Goal: Task Accomplishment & Management: Complete application form

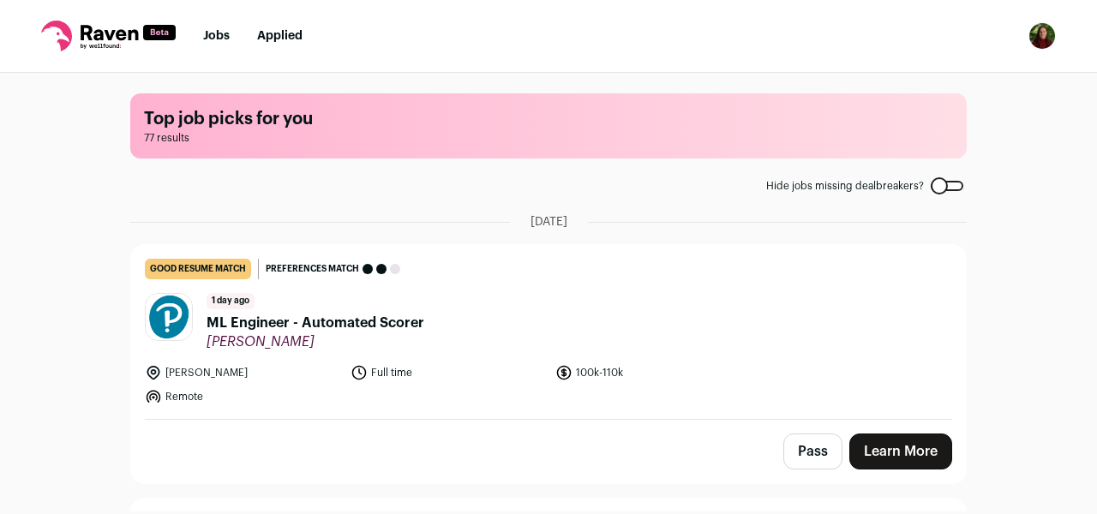
scroll to position [302, 0]
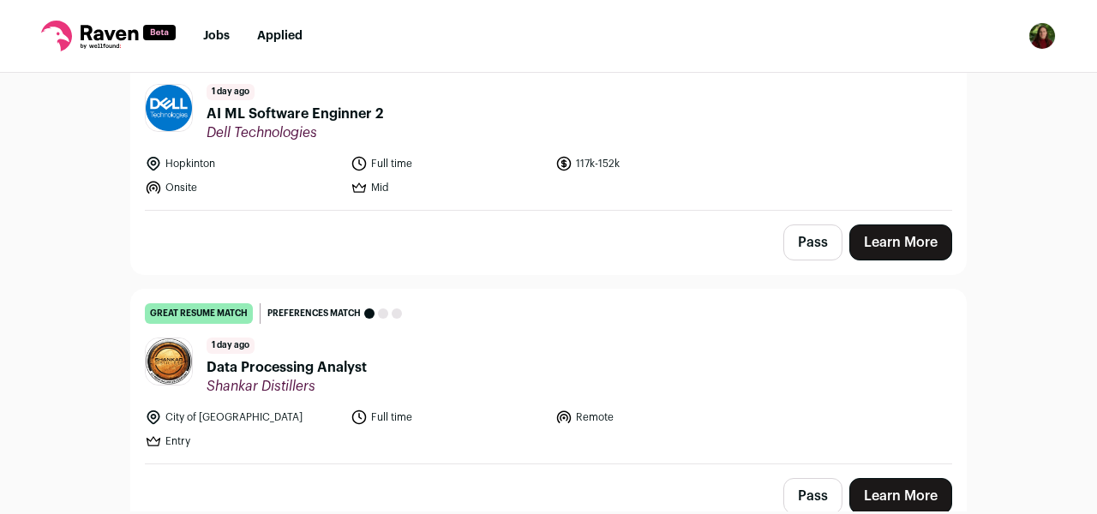
scroll to position [611, 0]
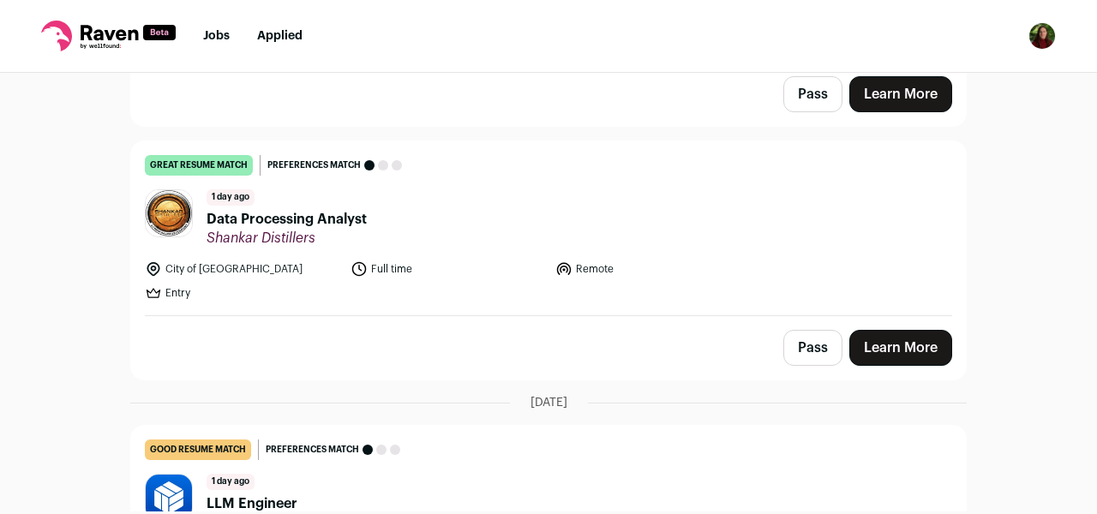
click at [948, 351] on link "Learn More" at bounding box center [900, 348] width 103 height 36
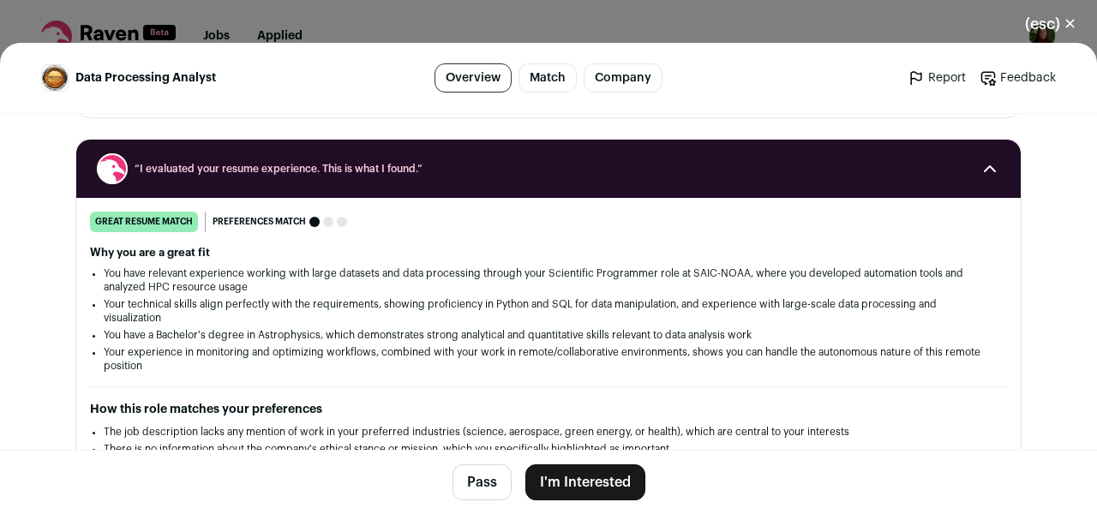
scroll to position [198, 0]
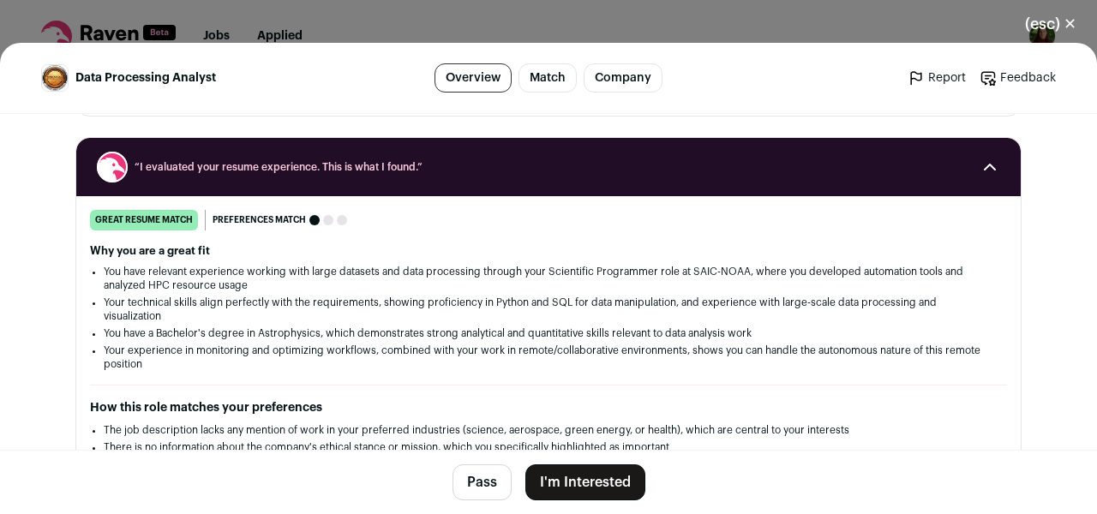
click at [595, 475] on button "I'm Interested" at bounding box center [585, 482] width 120 height 36
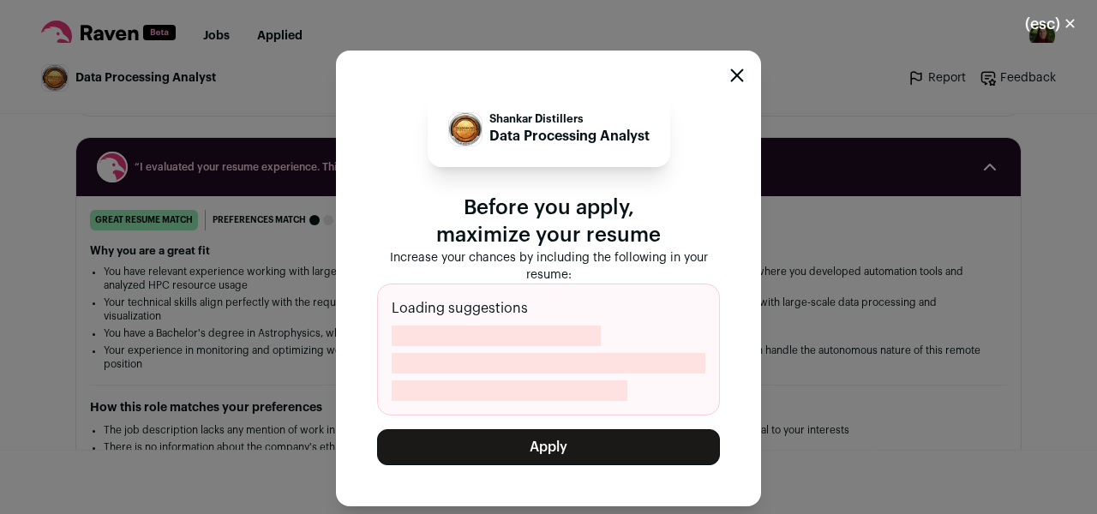
click at [516, 444] on button "Apply" at bounding box center [548, 447] width 343 height 36
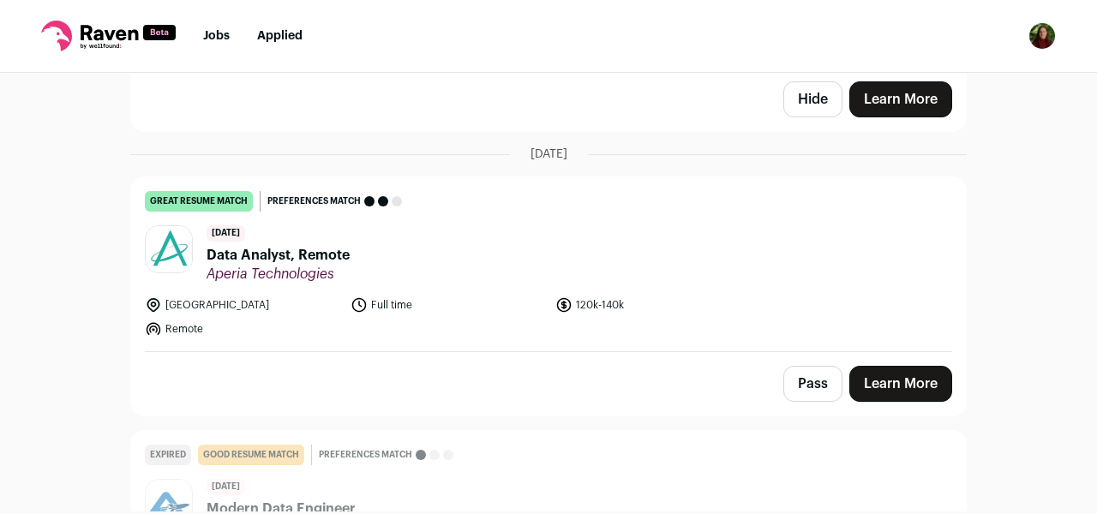
scroll to position [1659, 0]
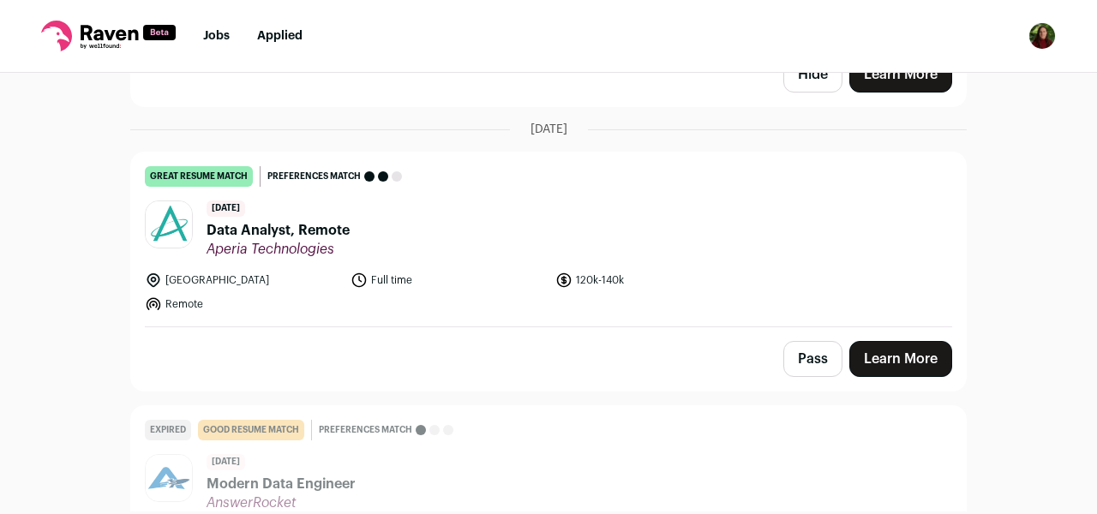
click at [910, 359] on link "Learn More" at bounding box center [900, 359] width 103 height 36
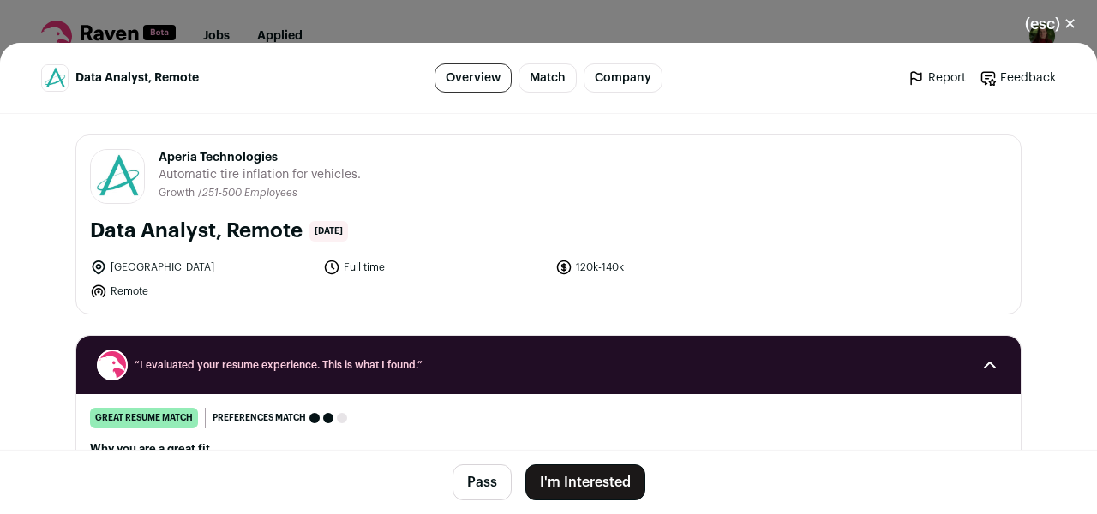
click at [578, 481] on button "I'm Interested" at bounding box center [585, 482] width 120 height 36
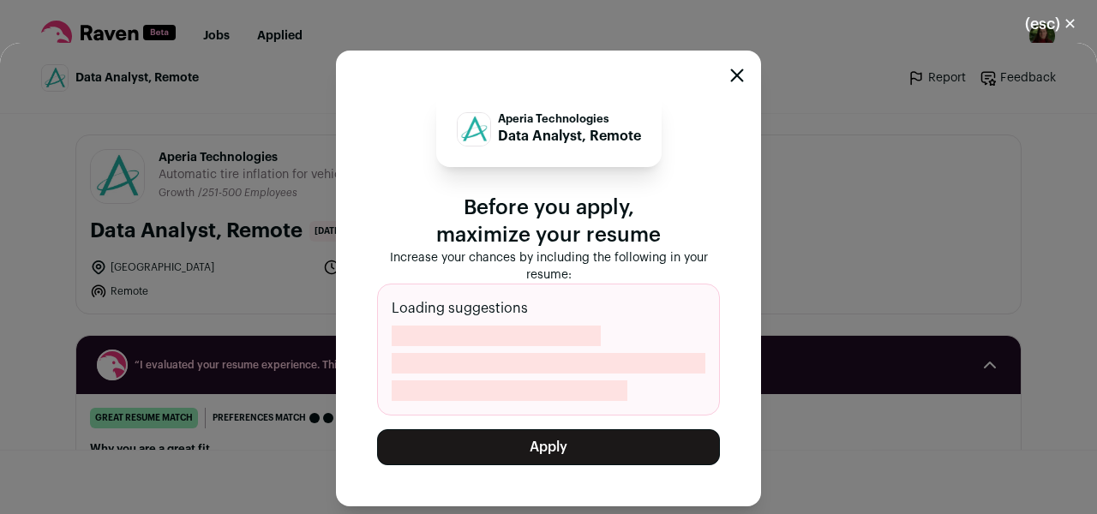
click at [552, 448] on button "Apply" at bounding box center [548, 447] width 343 height 36
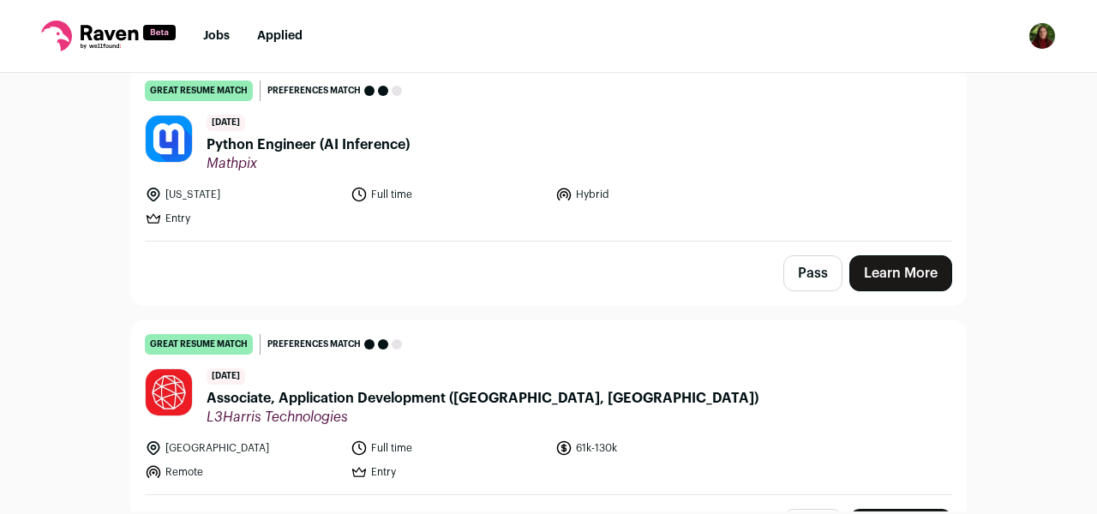
scroll to position [5903, 0]
